Goal: Find contact information: Find contact information

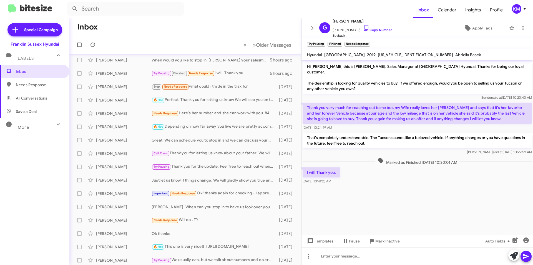
scroll to position [2, 0]
click at [219, 114] on div "Needs Response Here's her number and she can work with you. 8455379981" at bounding box center [214, 113] width 125 height 6
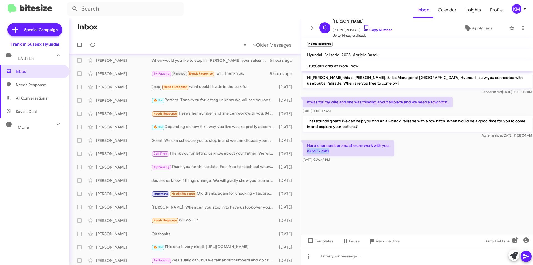
drag, startPoint x: 328, startPoint y: 151, endPoint x: 305, endPoint y: 153, distance: 23.1
click at [305, 153] on p "Here's her number and she can work with you. 8455379981" at bounding box center [349, 148] width 92 height 16
copy p "8455379981"
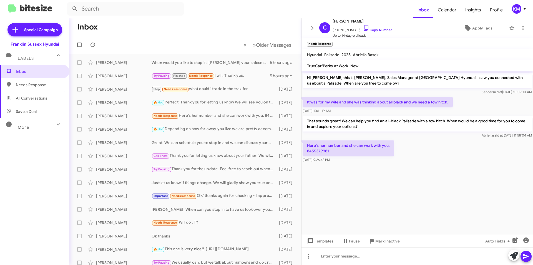
click at [428, 170] on cdk-virtual-scroll-viewport "Hi [PERSON_NAME] this is [PERSON_NAME], Sales Manager at [GEOGRAPHIC_DATA] Hyun…" at bounding box center [418, 152] width 232 height 163
click at [136, 65] on div "[PERSON_NAME]" at bounding box center [124, 63] width 56 height 6
